Goal: Obtain resource: Download file/media

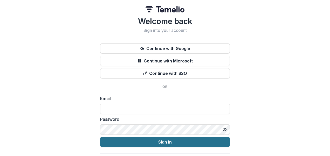
type input "**********"
click at [158, 141] on button "Sign In" at bounding box center [165, 142] width 130 height 10
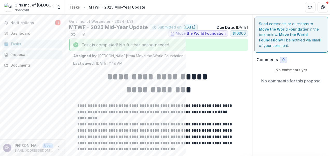
click at [19, 55] on div "Proposals" at bounding box center [34, 54] width 48 height 5
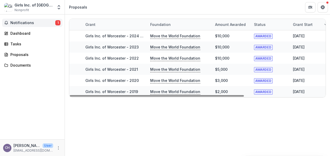
click at [29, 23] on span "Notifications" at bounding box center [32, 23] width 45 height 4
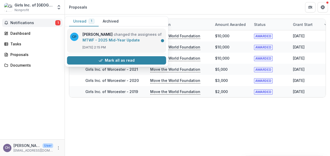
click at [114, 38] on link "MTWF - 2025 Mid-Year Update" at bounding box center [110, 40] width 57 height 4
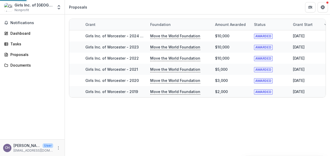
click at [114, 34] on main "Notifications Unread 0 Archived CP Christina Pappas changed the assignees of MT…" at bounding box center [165, 86] width 330 height 142
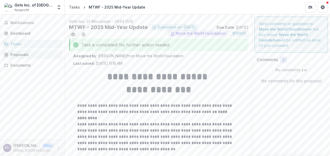
click at [27, 54] on div "Proposals" at bounding box center [34, 54] width 48 height 5
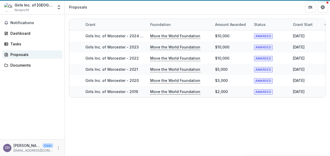
click at [27, 54] on div "Proposals" at bounding box center [34, 54] width 48 height 5
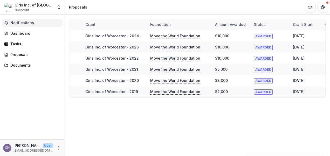
click at [26, 24] on span "Notifications" at bounding box center [35, 23] width 50 height 4
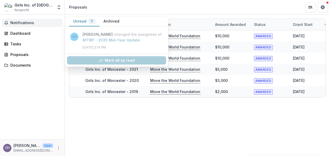
click at [26, 24] on span "Notifications" at bounding box center [35, 23] width 50 height 4
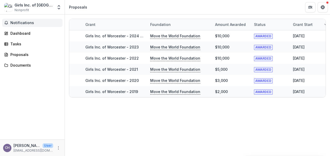
click at [26, 24] on span "Notifications" at bounding box center [35, 23] width 50 height 4
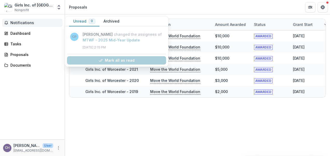
click at [26, 24] on span "Notifications" at bounding box center [35, 23] width 50 height 4
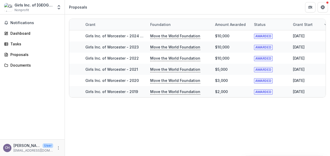
click at [198, 117] on div "Grant Foundation Amount awarded Status Grant start Grant end Due Date Report Du…" at bounding box center [197, 86] width 265 height 142
click at [28, 22] on span "Notifications" at bounding box center [35, 23] width 50 height 4
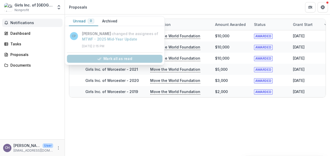
click at [28, 22] on span "Notifications" at bounding box center [35, 23] width 50 height 4
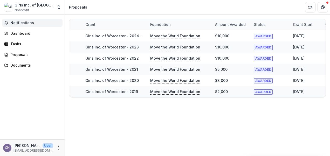
click at [25, 23] on span "Notifications" at bounding box center [35, 23] width 50 height 4
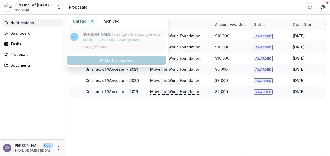
click at [105, 40] on link "MTWF - 2025 Mid-Year Update" at bounding box center [110, 40] width 57 height 4
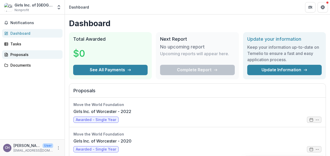
click at [27, 55] on div "Proposals" at bounding box center [34, 54] width 48 height 5
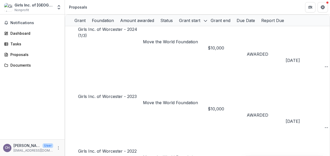
click at [125, 36] on link "Girls Inc. of Worcester - 2024 (1/3)" at bounding box center [107, 32] width 59 height 11
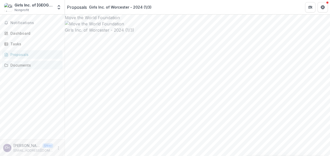
click at [44, 83] on div "Notifications Dashboard Tasks Proposals Documents" at bounding box center [32, 77] width 65 height 125
click at [80, 5] on div "Proposals" at bounding box center [77, 7] width 20 height 6
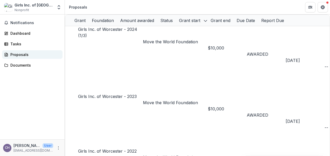
click at [15, 54] on div "Proposals" at bounding box center [34, 54] width 48 height 5
click at [16, 53] on div "Proposals" at bounding box center [34, 54] width 48 height 5
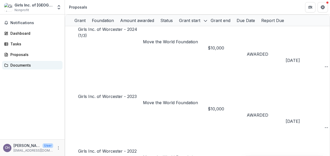
click at [20, 64] on div "Documents" at bounding box center [34, 64] width 48 height 5
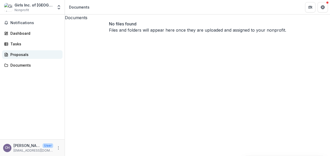
click at [19, 56] on div "Proposals" at bounding box center [34, 54] width 48 height 5
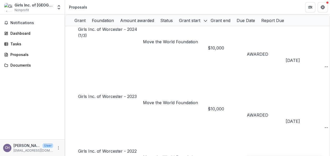
click at [97, 37] on link "Girls Inc. of Worcester - 2024 (1/3)" at bounding box center [107, 32] width 59 height 11
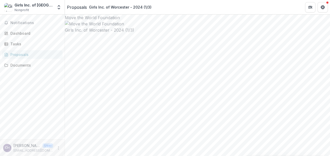
click at [24, 65] on div "Documents" at bounding box center [34, 64] width 48 height 5
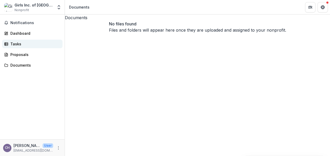
click at [17, 43] on div "Tasks" at bounding box center [34, 43] width 48 height 5
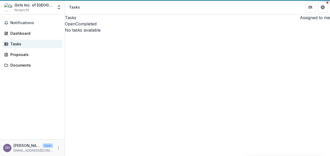
click at [17, 43] on div "Tasks" at bounding box center [34, 43] width 48 height 5
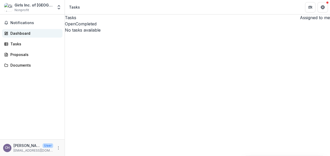
click at [24, 33] on div "Dashboard" at bounding box center [34, 33] width 48 height 5
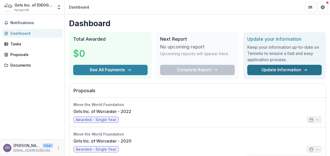
click at [272, 70] on link "Update Information" at bounding box center [284, 70] width 74 height 10
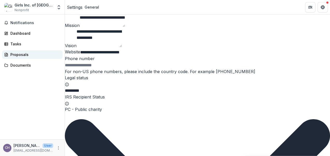
scroll to position [99, 0]
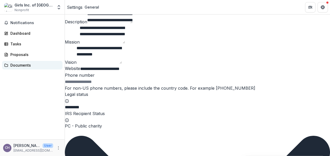
click at [19, 66] on div "Documents" at bounding box center [34, 64] width 48 height 5
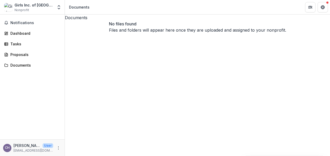
click at [189, 79] on div "Documents No files found Files and folders will appear here once they are uploa…" at bounding box center [197, 86] width 265 height 142
